Goal: Check status: Check status

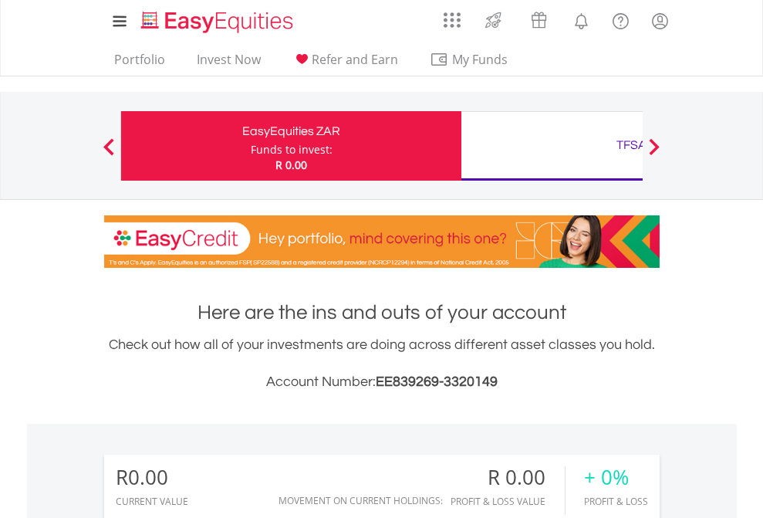
scroll to position [148, 242]
click at [251, 146] on div "Funds to invest:" at bounding box center [292, 149] width 82 height 15
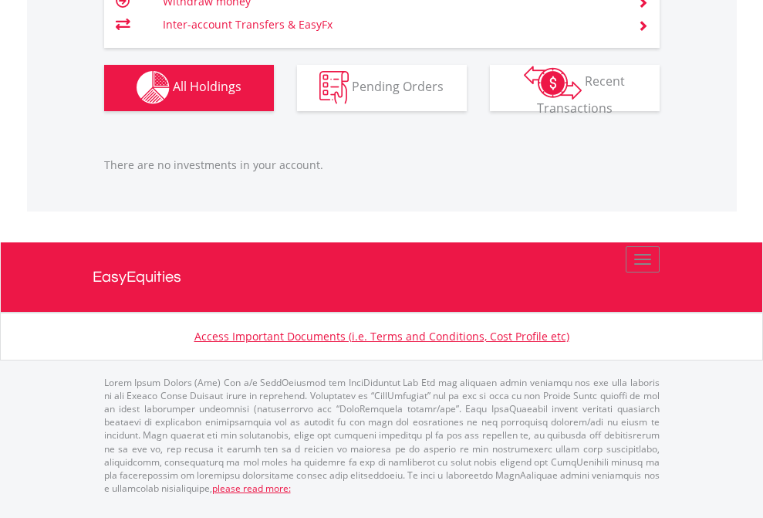
scroll to position [111, 0]
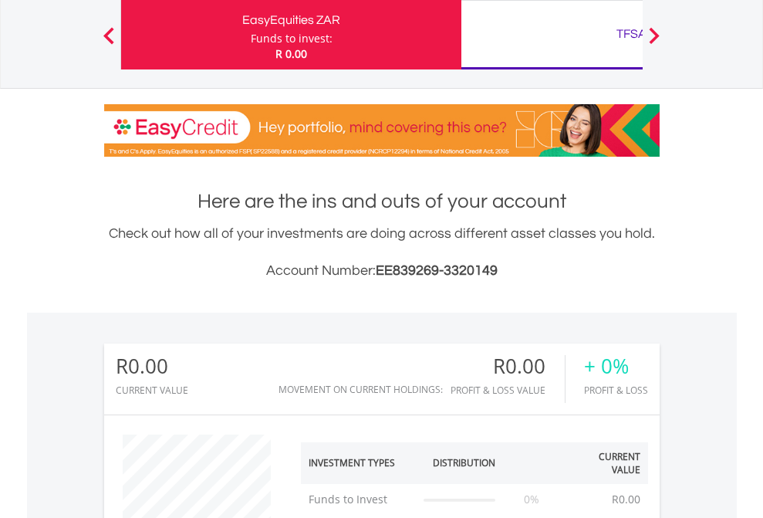
click at [552, 35] on div "TFSA" at bounding box center [632, 34] width 322 height 22
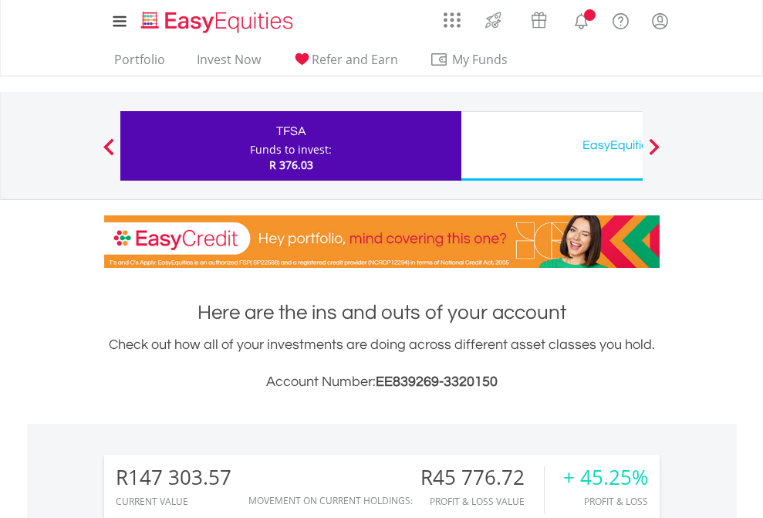
scroll to position [148, 242]
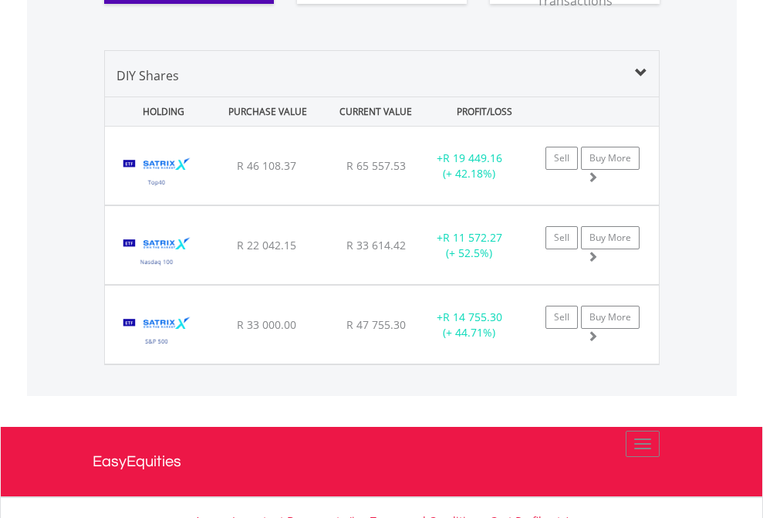
scroll to position [1778, 0]
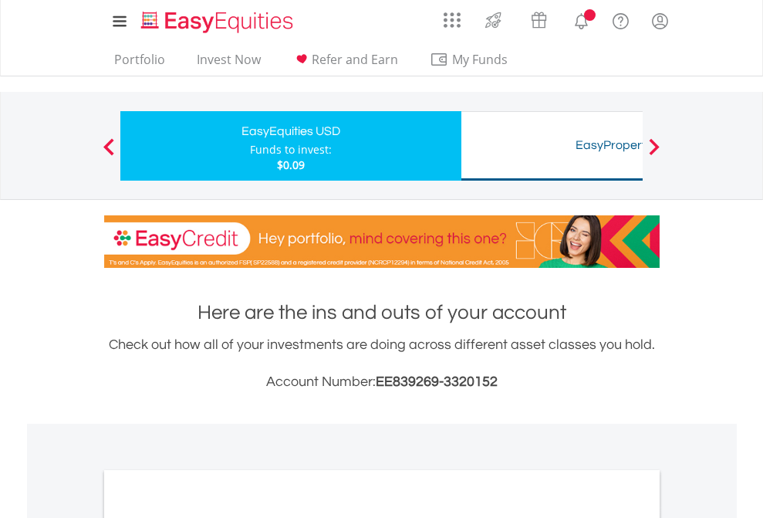
scroll to position [927, 0]
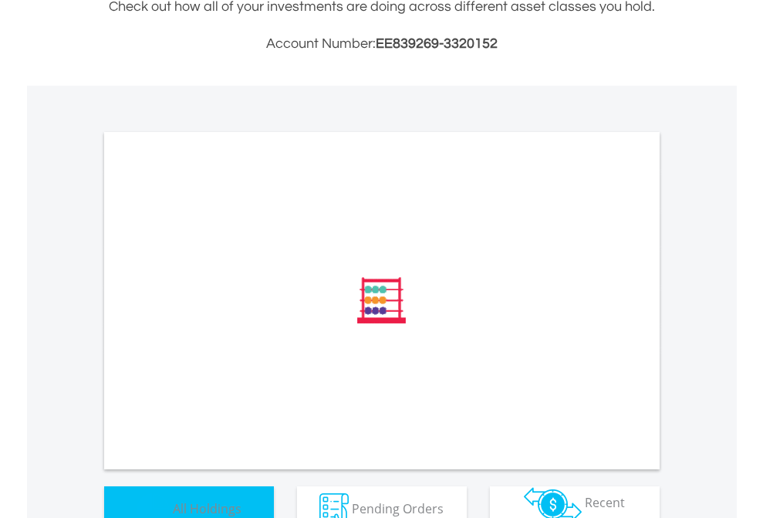
click at [173, 499] on span "All Holdings" at bounding box center [207, 507] width 69 height 17
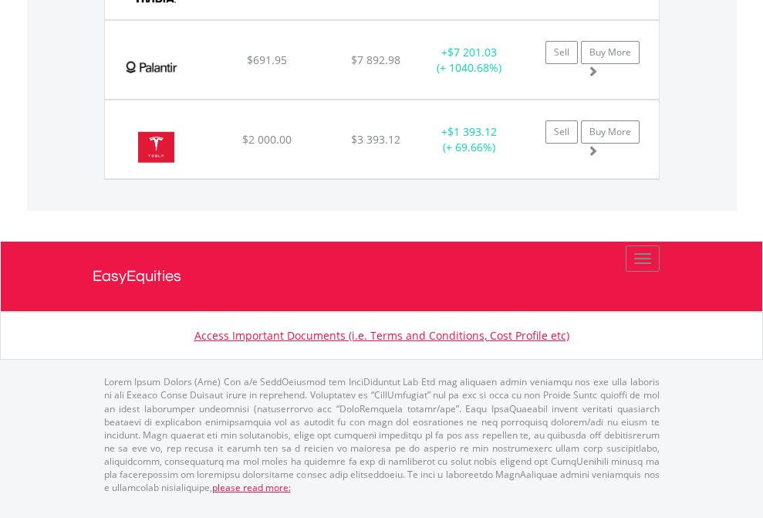
scroll to position [148, 242]
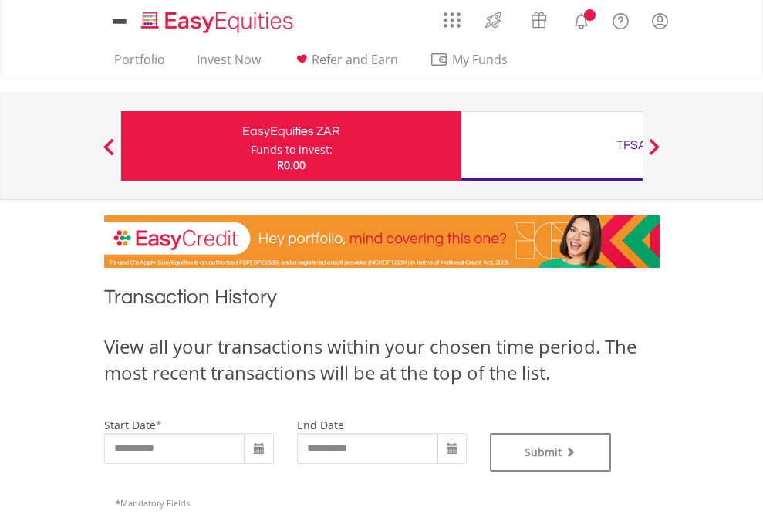
type input "**********"
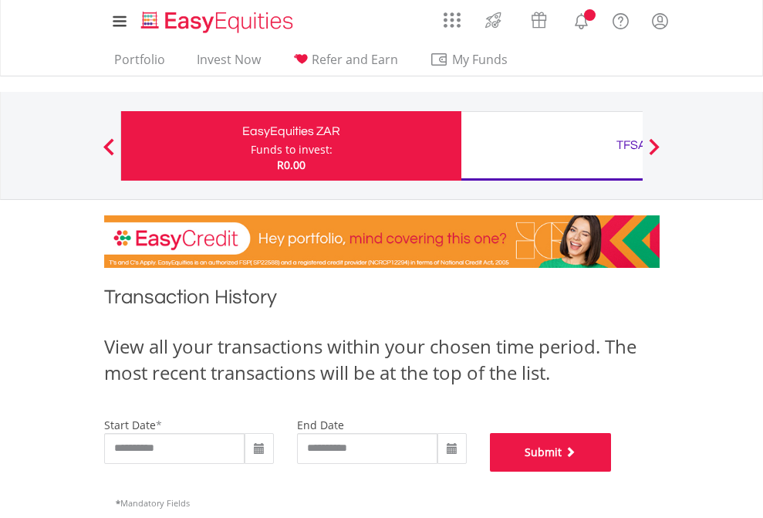
click at [612, 471] on button "Submit" at bounding box center [551, 452] width 122 height 39
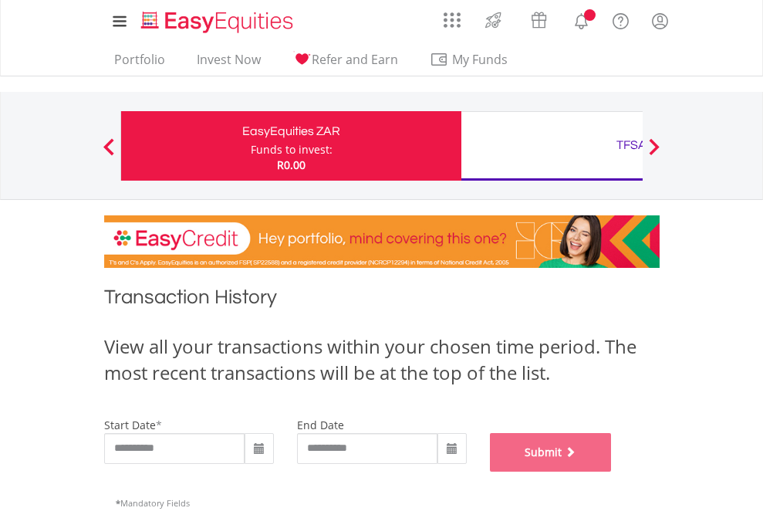
scroll to position [626, 0]
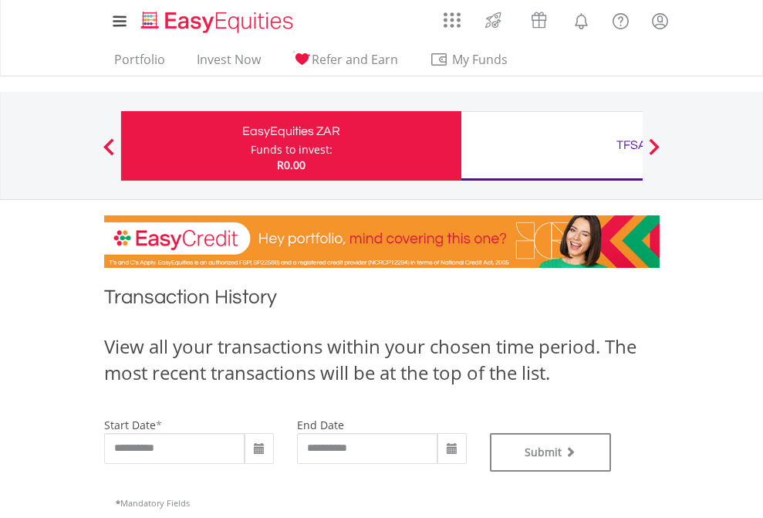
click at [552, 146] on div "TFSA" at bounding box center [632, 145] width 322 height 22
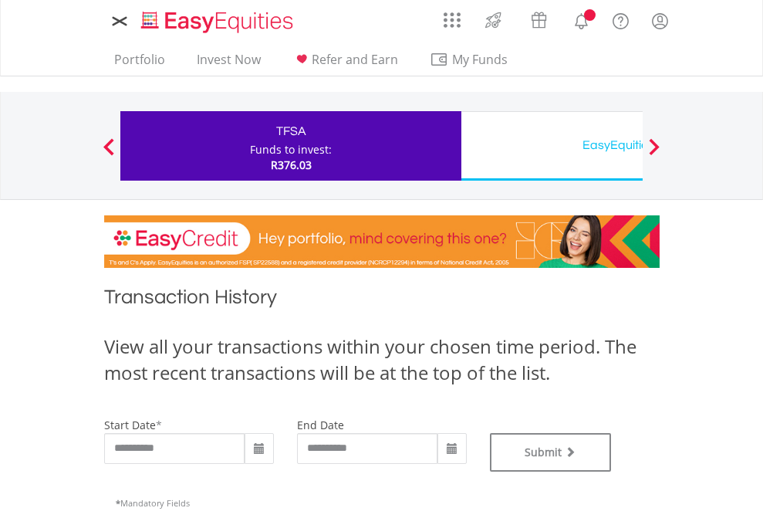
type input "**********"
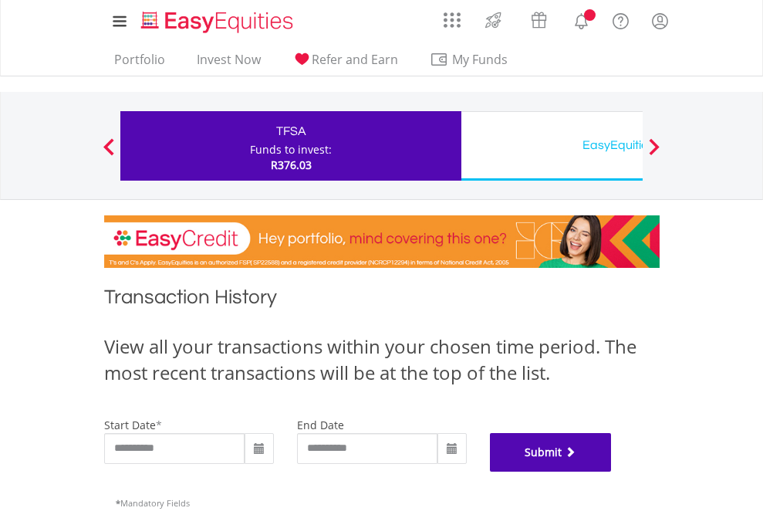
click at [612, 471] on button "Submit" at bounding box center [551, 452] width 122 height 39
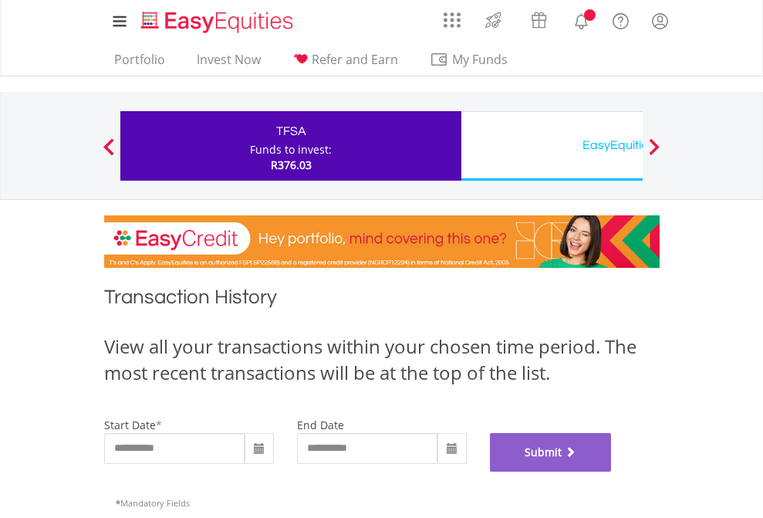
scroll to position [626, 0]
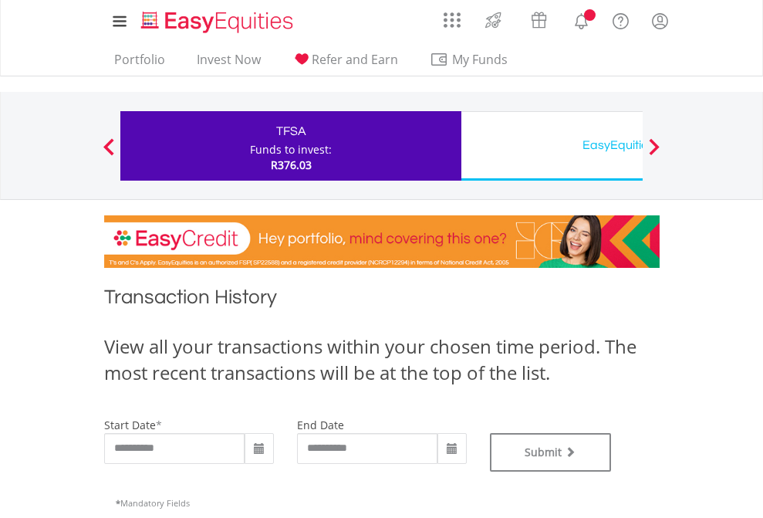
click at [552, 146] on div "EasyEquities USD" at bounding box center [632, 145] width 322 height 22
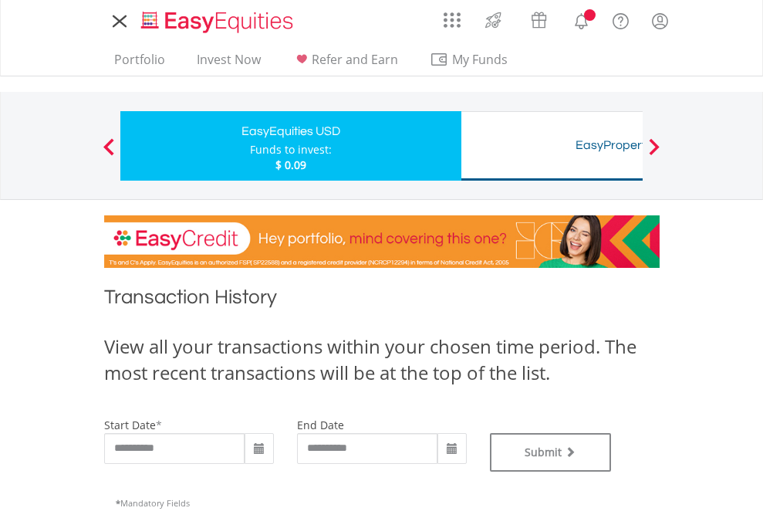
type input "**********"
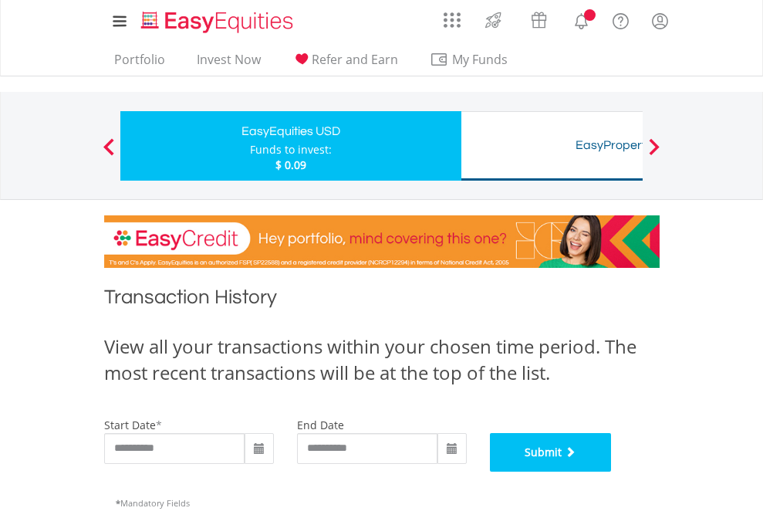
click at [612, 471] on button "Submit" at bounding box center [551, 452] width 122 height 39
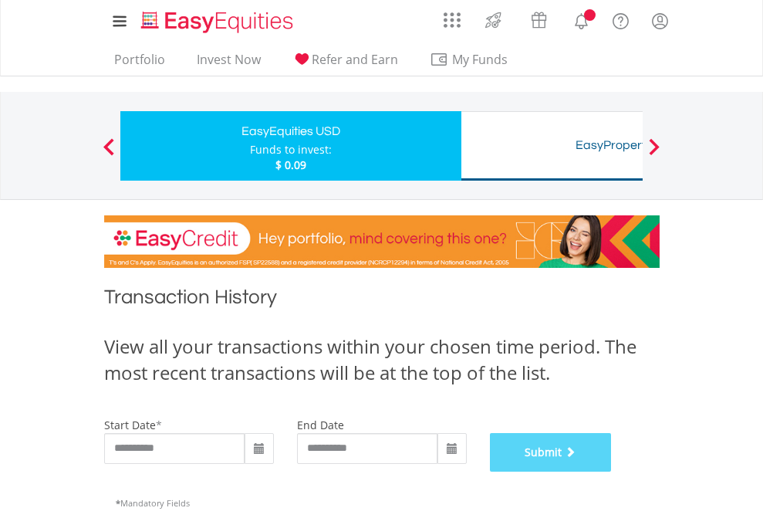
scroll to position [626, 0]
